Goal: Transaction & Acquisition: Purchase product/service

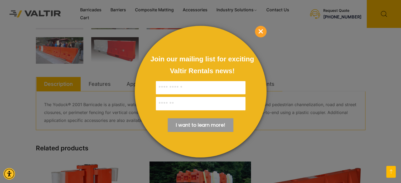
scroll to position [264, 0]
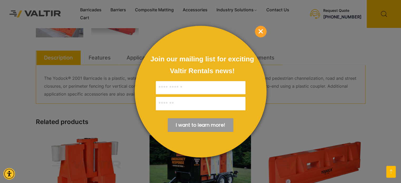
click at [261, 32] on span "×" at bounding box center [261, 32] width 12 height 12
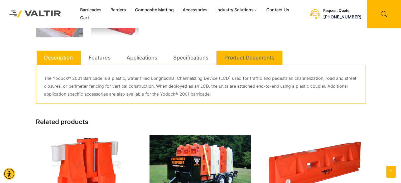
click at [235, 53] on link "Product Documents" at bounding box center [250, 58] width 50 height 14
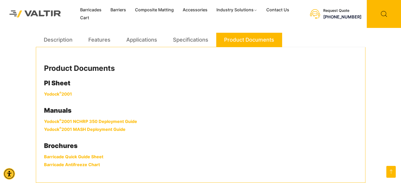
scroll to position [290, 0]
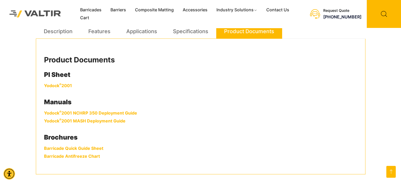
click at [55, 85] on link "Yodock ® 2001" at bounding box center [58, 85] width 28 height 5
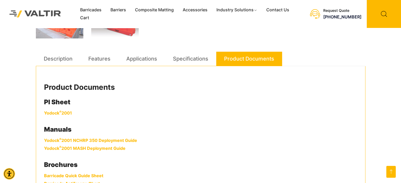
scroll to position [238, 0]
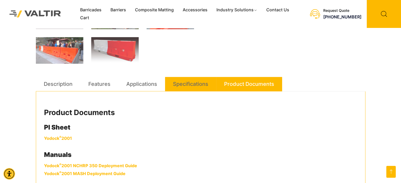
click at [183, 84] on link "Specifications" at bounding box center [190, 84] width 35 height 14
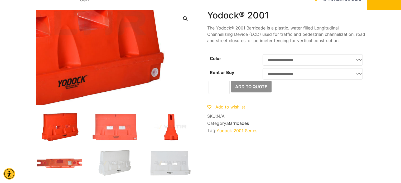
scroll to position [0, 0]
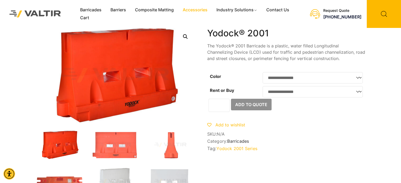
click at [198, 10] on link "Accessories" at bounding box center [195, 10] width 34 height 8
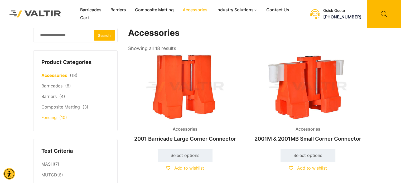
click at [48, 117] on link "Fencing" at bounding box center [48, 117] width 15 height 5
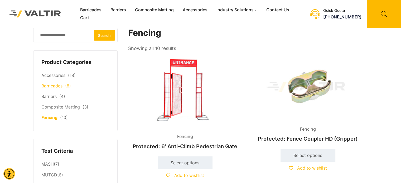
click at [55, 87] on link "Barricades" at bounding box center [51, 85] width 21 height 5
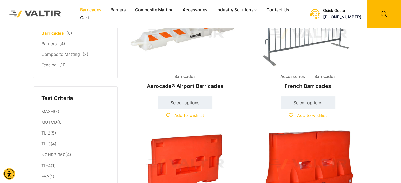
scroll to position [26, 0]
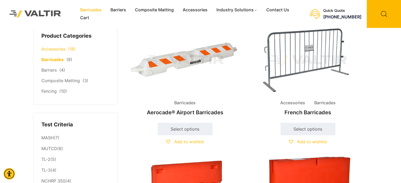
click at [53, 49] on link "Accessories" at bounding box center [53, 48] width 24 height 5
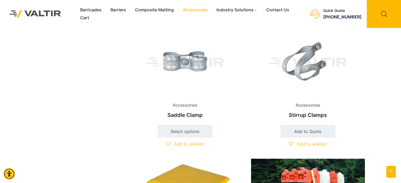
scroll to position [913, 0]
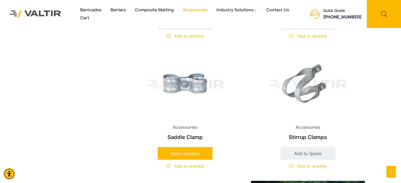
click at [186, 156] on link "Select options" at bounding box center [185, 153] width 55 height 13
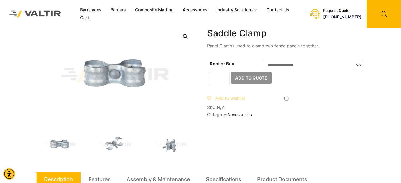
click at [361, 63] on select "**********" at bounding box center [313, 65] width 100 height 11
click at [359, 66] on select "**********" at bounding box center [313, 65] width 100 height 11
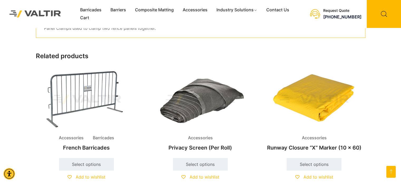
scroll to position [132, 0]
